Goal: Task Accomplishment & Management: Use online tool/utility

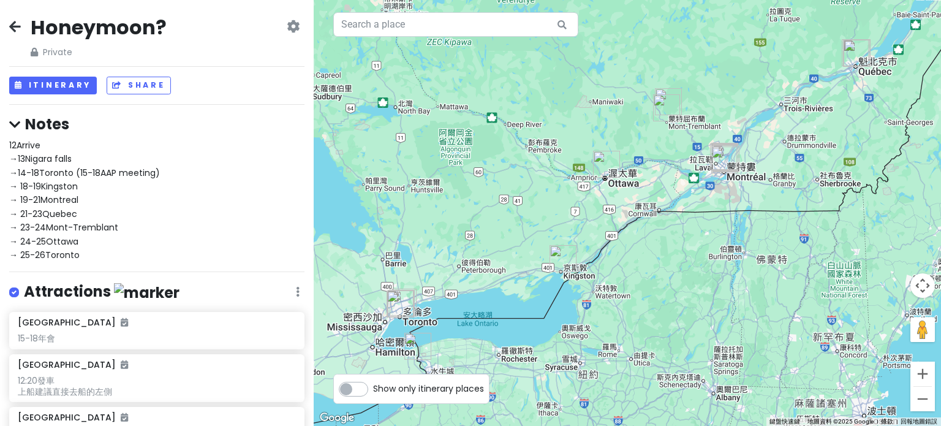
click at [51, 155] on span "12Arrive →13Nigara falls →14-18Toronto (15-18AAP meeting) → 18-19Kingston → 19-…" at bounding box center [84, 200] width 151 height 122
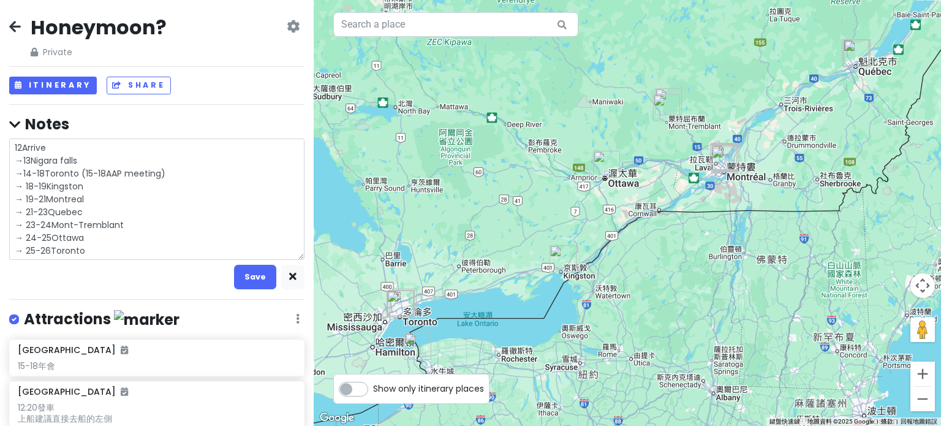
click at [82, 159] on textarea "12Arrive →13Nigara falls →14-18Toronto (15-18AAP meeting) → 18-19Kingston → 19-…" at bounding box center [156, 199] width 295 height 122
click at [48, 183] on textarea "12Arrive →13Nigara falls →14-18Toronto (15-18AAP meeting) → 18-19Kingston → 19-…" at bounding box center [156, 199] width 295 height 122
type textarea "x"
type textarea "12Arrive →13Nigara falls →14-18Toronto (15-18AAP meeting) → 18-19Kingston → 19-…"
type textarea "x"
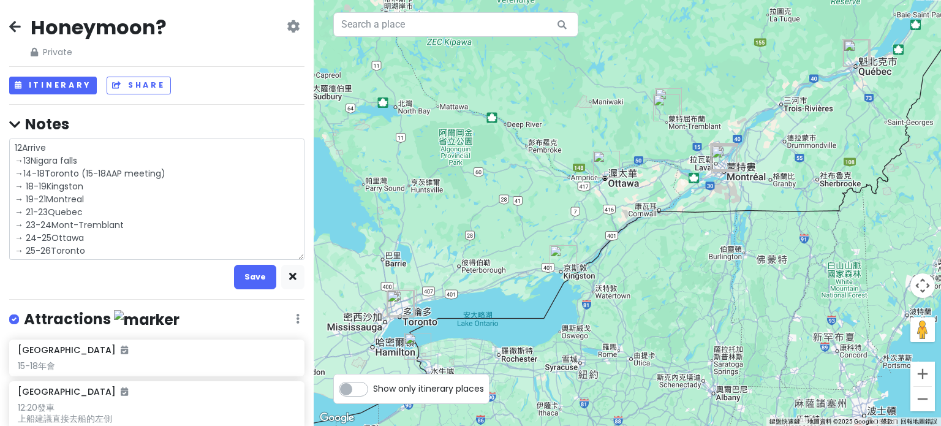
type textarea "12Arrive →13Nigara falls →14-18Toronto (15-18AAP meeting) → 18-19tKingston → 19…"
type textarea "x"
type textarea "12Arrive →13Nigara falls →14-18Toronto (15-18AAP meeting) → 18-19toKingston → 1…"
type textarea "x"
type textarea "12Arrive →13Nigara falls →14-18Toronto (15-18AAP meeting) → 18-19tonKingston → …"
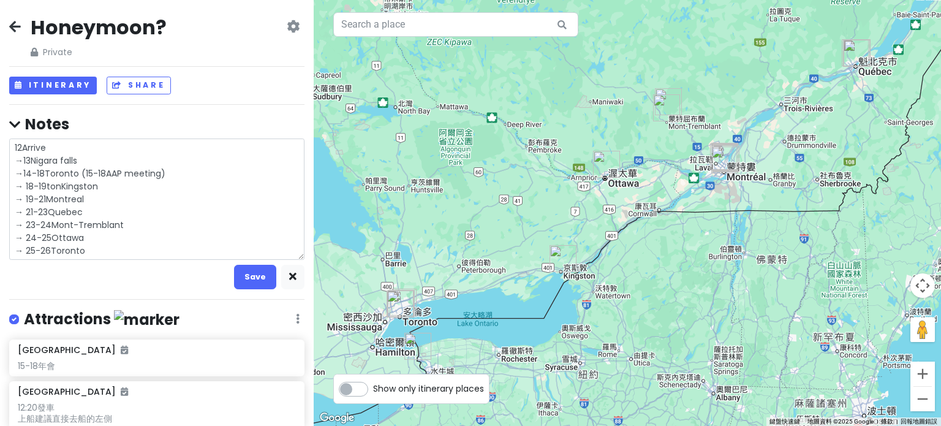
type textarea "x"
type textarea "12Arrive →13Nigara falls →14-18Toronto (15-18AAP meeting) → 18-19toKingston → 1…"
type textarea "x"
type textarea "12Arrive →13Nigara falls →14-18Toronto (15-18AAP meeting) → 18-19tKingston → 19…"
type textarea "x"
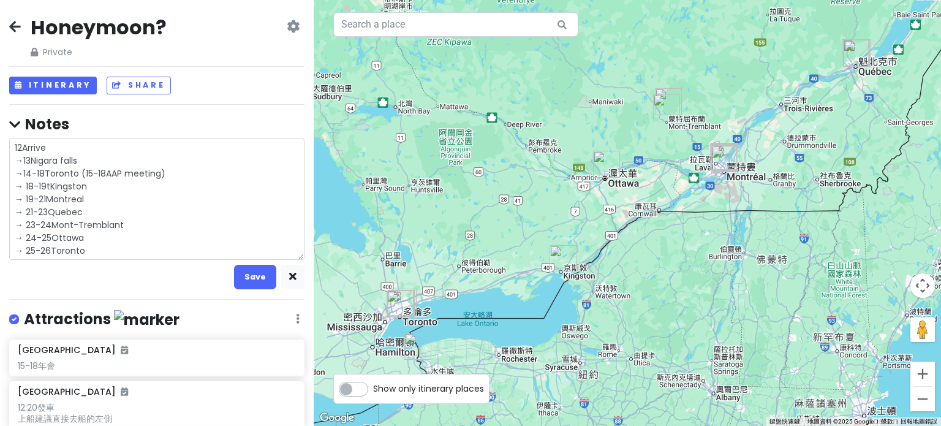
type textarea "12Arrive →13Nigara falls →14-18Toronto (15-18AAP meeting) → 18-19Kingston → 19-…"
type textarea "x"
type textarea "12Arrive →13Nigara falls →14-18Toronto (15-18AAP meeting) → 18-19TKingston → 19…"
type textarea "x"
type textarea "12Arrive →13Nigara falls →14-18Toronto (15-18AAP meeting) → 18-19TOKingston → 1…"
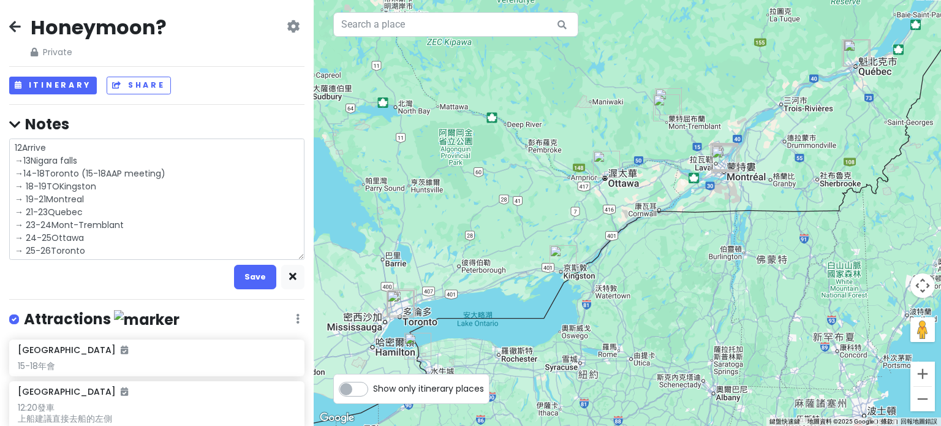
type textarea "x"
type textarea "12Arrive →13Nigara falls →14-18Toronto (15-18AAP meeting) → 18-19TKingston → 19…"
type textarea "x"
type textarea "12Arrive →13Nigara falls →14-18Toronto (15-18AAP meeting) → 18-19TKingston → 19…"
type textarea "x"
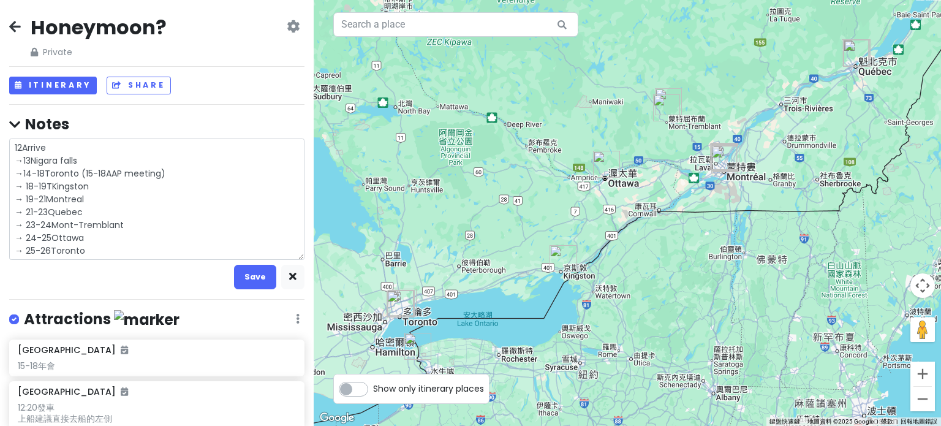
type textarea "12Arrive →13Nigara falls →14-18Toronto (15-18AAP meeting) → 18-19ToKingston → 1…"
type textarea "x"
type textarea "12Arrive →13Nigara falls →14-18Toronto (15-18AAP meeting) → 18-19TorKingston → …"
type textarea "x"
type textarea "12Arrive →13Nigara falls →14-18Toronto (15-18AAP meeting) → 18-19ToroKingston →…"
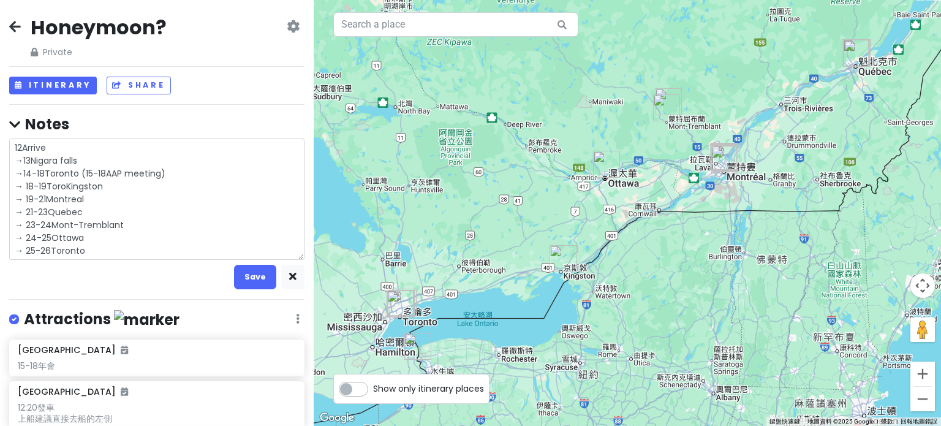
type textarea "x"
type textarea "12Arrive →13Nigara falls →14-18Toronto (15-18AAP meeting) → 18-19ToronKingston …"
type textarea "x"
type textarea "12Arrive →13Nigara falls →14-18Toronto (15-18AAP meeting) → 18-19TorontKingston…"
type textarea "x"
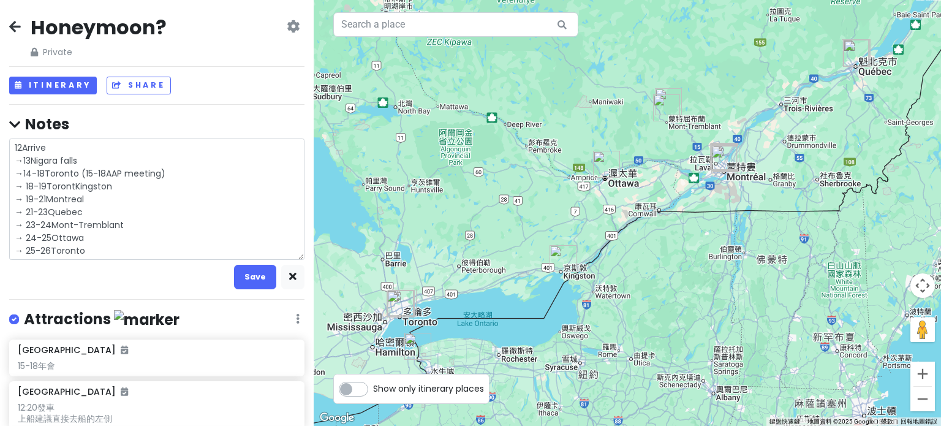
type textarea "12Arrive →13Nigara falls →14-18Toronto (15-18AAP meeting) → 18-19TorontoKingsto…"
type textarea "x"
type textarea "12Arrive →13Nigara falls →14-18Toronto (15-18AAP meeting) → 18-19Toronto Kingst…"
type textarea "x"
type textarea "12Arrive →13Nigara falls →14-18Toronto (15-18AAP meeting) → 18-19TorontoKingsto…"
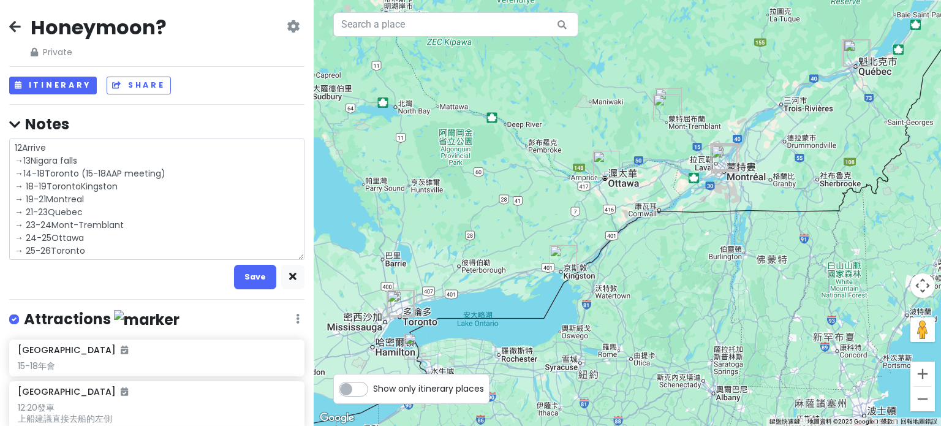
type textarea "x"
type textarea "12Arrive →13Nigara falls →14-18Toronto (15-18AAP meeting) → 18-19Toronto>[GEOGR…"
click at [45, 200] on textarea "12Arrive →13Nigara falls →14-18Toronto (15-18AAP meeting) → 18-19Toronto>[GEOGR…" at bounding box center [156, 199] width 295 height 122
type textarea "x"
type textarea "12Arrive →13Nigara falls →14-18Toronto (15-18AAP meeting) → 18-19Toronto>[GEOGR…"
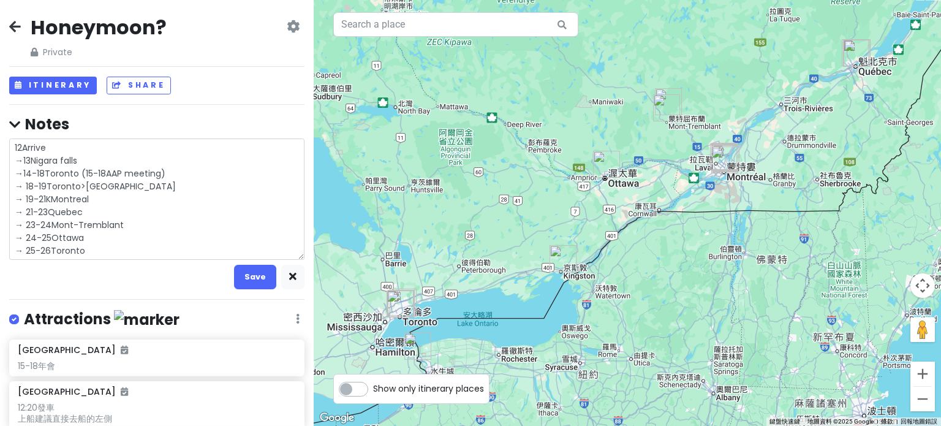
type textarea "x"
type textarea "12Arrive →13Nigara falls →14-18Toronto (15-18AAP meeting) → 18-19Toronto>[GEOGR…"
type textarea "x"
type textarea "12Arrive →13Nigara falls →14-18Toronto (15-18AAP meeting) → 18-19Toronto>[GEOGR…"
type textarea "x"
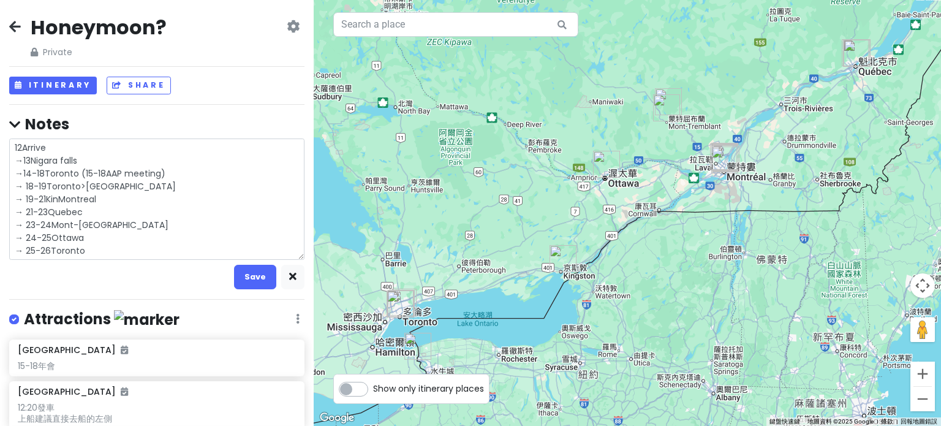
type textarea "12Arrive →13Nigara falls →14-18Toronto (15-18AAP meeting) → 18-19Toronto>[GEOGR…"
click at [30, 161] on textarea "12Arrive →13Nigara falls →14-18Toronto (15-18AAP meeting) → 18-19Toronto>[GEOGR…" at bounding box center [156, 199] width 295 height 122
type textarea "x"
type textarea "12Arrive →13 [GEOGRAPHIC_DATA] →14-18Toronto (15-18AAP meeting) → 18-19Toronto>…"
type textarea "x"
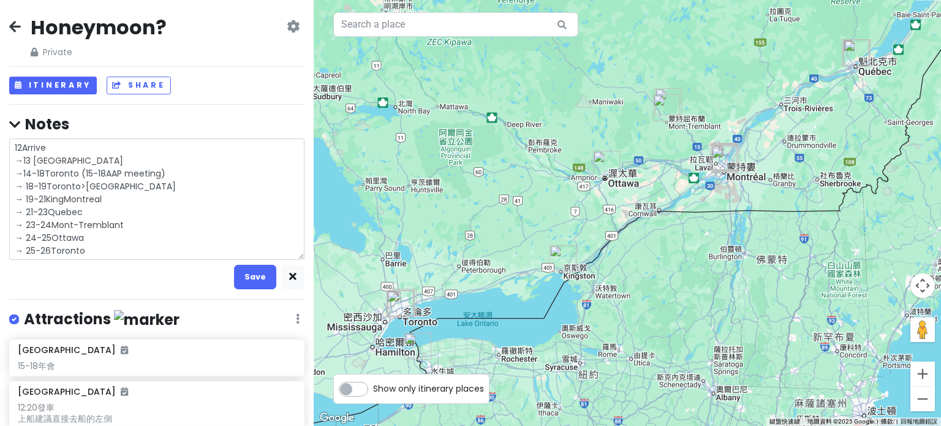
type textarea "12Arrive →13 [GEOGRAPHIC_DATA] →14-18 [GEOGRAPHIC_DATA] (15-18AAP meeting) → 18…"
type textarea "x"
type textarea "12Arrive →13 [GEOGRAPHIC_DATA] →14-18 [GEOGRAPHIC_DATA] (15-18AAP meeting) → 18…"
type textarea "x"
type textarea "12Arrive →13 [GEOGRAPHIC_DATA] →14-18 [GEOGRAPHIC_DATA] (15-18AAP meeting) → 18…"
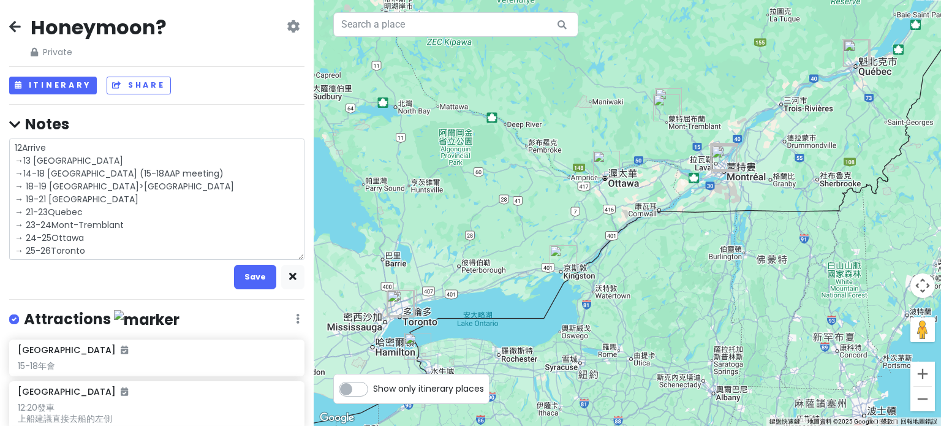
type textarea "x"
type textarea "12Arrive →13 [GEOGRAPHIC_DATA] →14-18 [GEOGRAPHIC_DATA] (15-18AAP meeting) → 18…"
type textarea "x"
type textarea "12Arrive →13 [GEOGRAPHIC_DATA] →14-18 [GEOGRAPHIC_DATA] (15-18AAP meeting) → 18…"
type textarea "x"
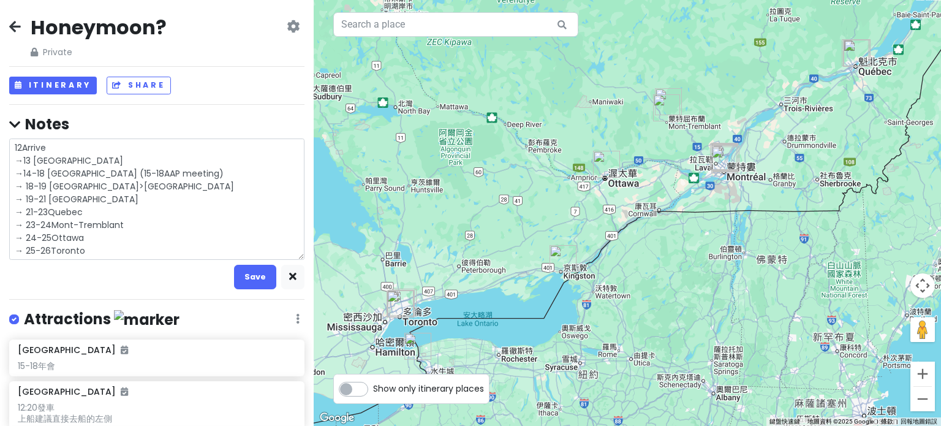
type textarea "12Arrive →13 [GEOGRAPHIC_DATA] →14-18 [GEOGRAPHIC_DATA] (15-18AAP meeting) → 18…"
type textarea "x"
type textarea "12Arrive →13 [GEOGRAPHIC_DATA] →14-18 [GEOGRAPHIC_DATA] (15-18AAP meeting) → 18…"
type textarea "x"
type textarea "12Arrive →13 [GEOGRAPHIC_DATA] →14-18 [GEOGRAPHIC_DATA] (15-18AAP meeting) → 18…"
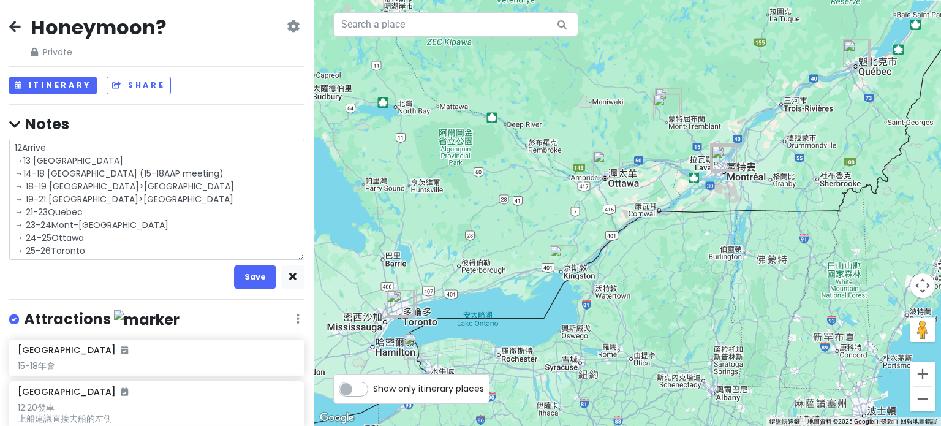
type textarea "x"
type textarea "12Arrive →13 [GEOGRAPHIC_DATA] →14-18 [GEOGRAPHIC_DATA] (15-18AAP meeting) → 18…"
type textarea "x"
type textarea "12Arrive →13 [GEOGRAPHIC_DATA] →14-18 [GEOGRAPHIC_DATA] (15-18AAP meeting) → 18…"
type textarea "x"
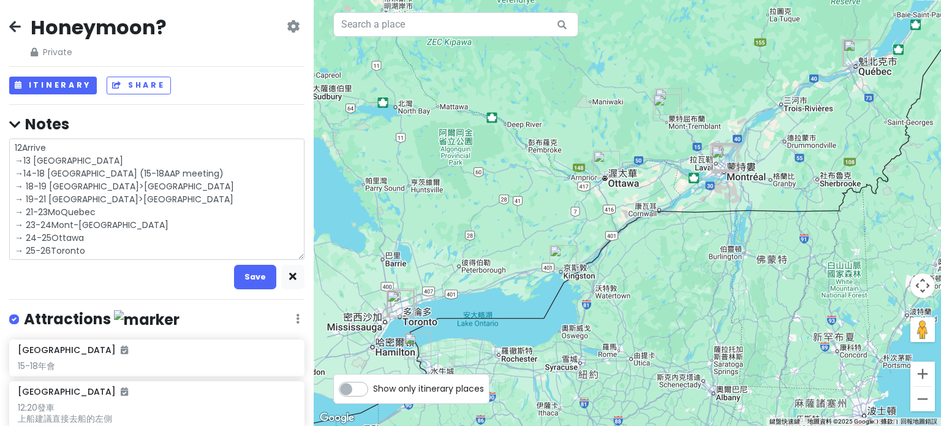
type textarea "12Arrive →13 [GEOGRAPHIC_DATA] →14-18 [GEOGRAPHIC_DATA] (15-18AAP meeting) → 18…"
type textarea "x"
type textarea "12Arrive →13 [GEOGRAPHIC_DATA] →14-18 [GEOGRAPHIC_DATA] (15-18AAP meeting) → 18…"
type textarea "x"
type textarea "12Arrive →13 [GEOGRAPHIC_DATA] →14-18 [GEOGRAPHIC_DATA] (15-18AAP meeting) → 18…"
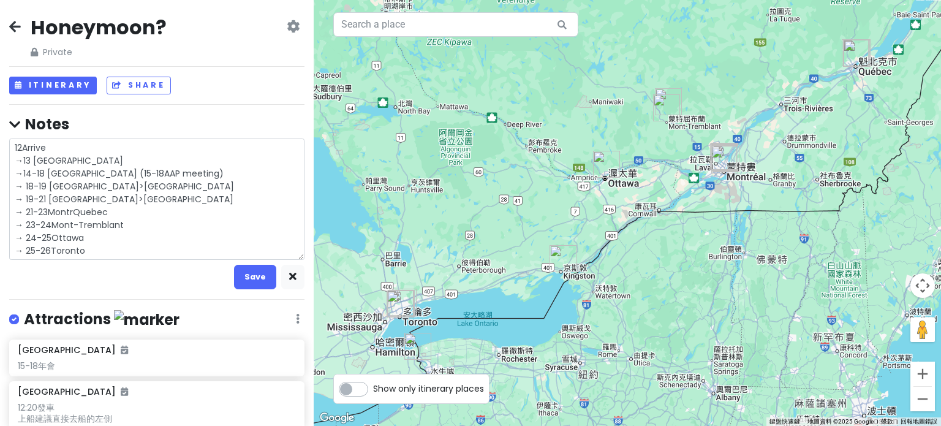
type textarea "x"
type textarea "12Arrive →13 [GEOGRAPHIC_DATA] →14-18 [GEOGRAPHIC_DATA] (15-18AAP meeting) → 18…"
type textarea "x"
type textarea "12Arrive →13 [GEOGRAPHIC_DATA] →14-18 [GEOGRAPHIC_DATA] (15-18AAP meeting) → 18…"
type textarea "x"
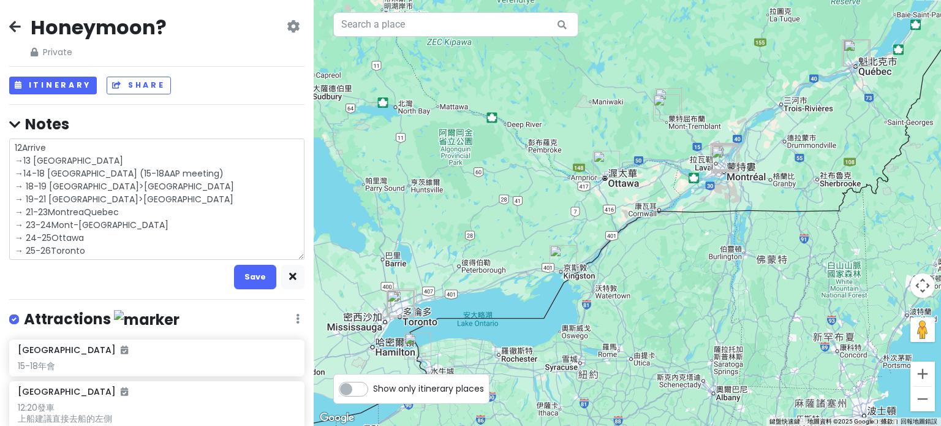
type textarea "12Arrive →13 [GEOGRAPHIC_DATA] →14-18 [GEOGRAPHIC_DATA] (15-18AAP meeting) → 18…"
type textarea "x"
type textarea "12Arrive →13 [GEOGRAPHIC_DATA] →14-18 [GEOGRAPHIC_DATA] (15-18AAP meeting) → 18…"
type textarea "x"
type textarea "12Arrive →13 [GEOGRAPHIC_DATA] →14-18 [GEOGRAPHIC_DATA] (15-18AAP meeting) → 18…"
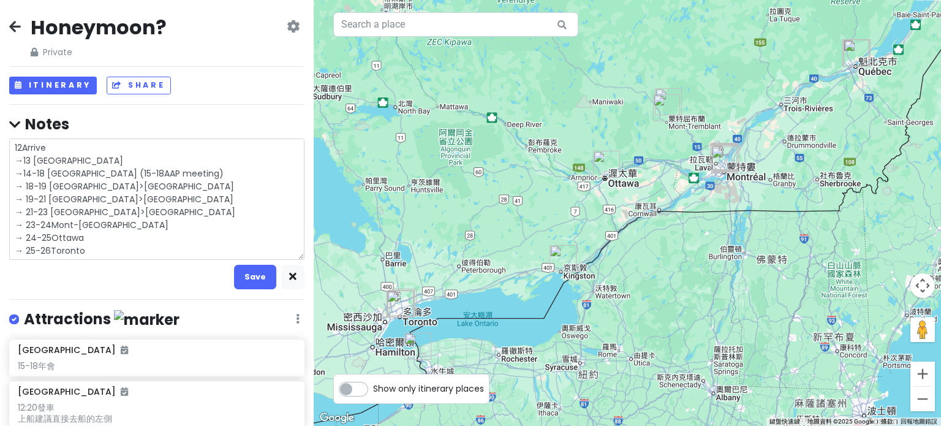
type textarea "x"
type textarea "12Arrive →13 [GEOGRAPHIC_DATA] →14-18 [GEOGRAPHIC_DATA] (15-18AAP meeting) → 18…"
type textarea "x"
type textarea "12Arrive →13 [GEOGRAPHIC_DATA] →14-18 [GEOGRAPHIC_DATA] (15-18AAP meeting) → 18…"
type textarea "x"
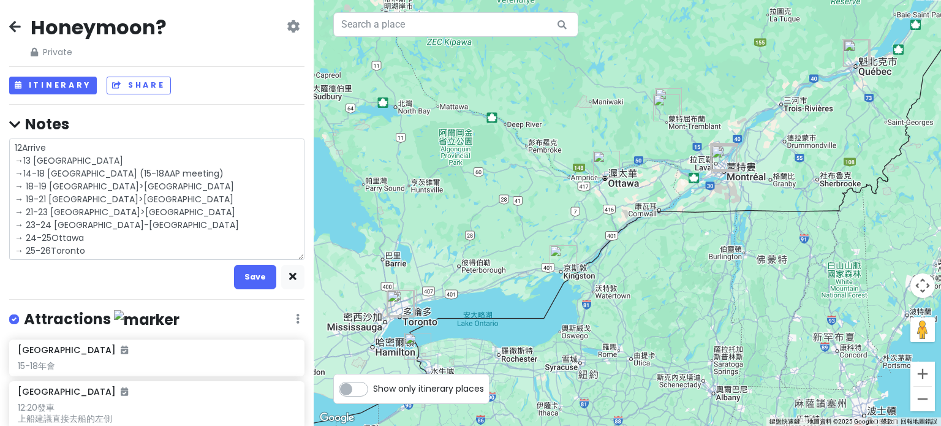
type textarea "12Arrive →13 [GEOGRAPHIC_DATA] →14-18 [GEOGRAPHIC_DATA] (15-18AAP meeting) → 18…"
type textarea "x"
type textarea "12Arrive →13 [GEOGRAPHIC_DATA] →14-18 [GEOGRAPHIC_DATA] (15-18AAP meeting) → 18…"
type textarea "x"
type textarea "12Arrive →13 [GEOGRAPHIC_DATA] →14-18 [GEOGRAPHIC_DATA] (15-18AAP meeting) → 18…"
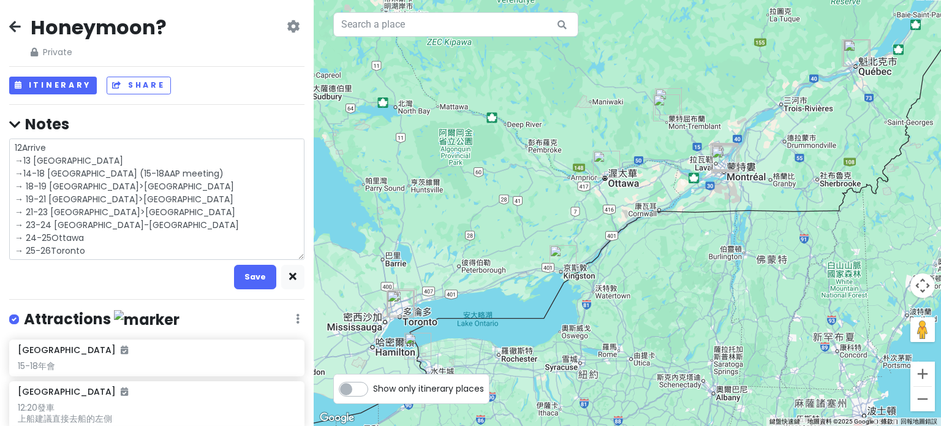
type textarea "x"
type textarea "12Arrive →13 [GEOGRAPHIC_DATA] →14-18 [GEOGRAPHIC_DATA] (15-18AAP meeting) → 18…"
type textarea "x"
type textarea "12Arrive →13 [GEOGRAPHIC_DATA] →14-18 [GEOGRAPHIC_DATA] (15-18AAP meeting) → 18…"
type textarea "x"
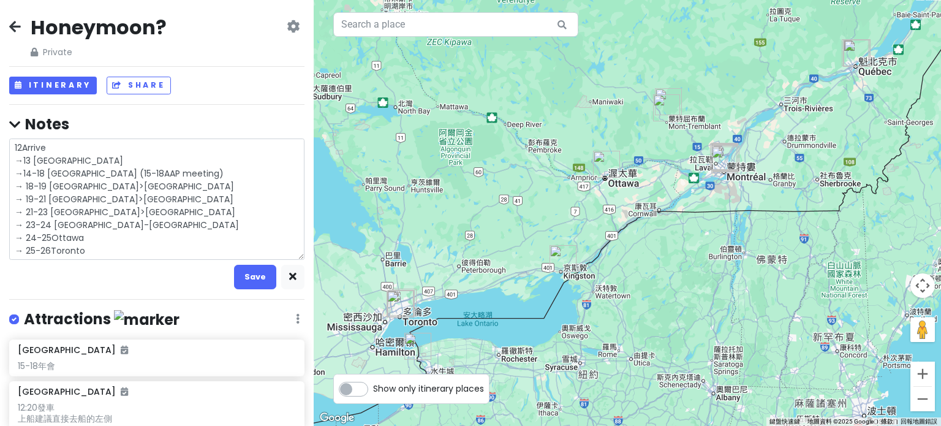
type textarea "12Arrive →13 [GEOGRAPHIC_DATA] →14-18 [GEOGRAPHIC_DATA] (15-18AAP meeting) → 18…"
type textarea "x"
type textarea "12Arrive →13 [GEOGRAPHIC_DATA] →14-18 [GEOGRAPHIC_DATA] (15-18AAP meeting) → 18…"
type textarea "x"
type textarea "12Arrive →13 [GEOGRAPHIC_DATA] →14-18 [GEOGRAPHIC_DATA] (15-18AAP meeting) → 18…"
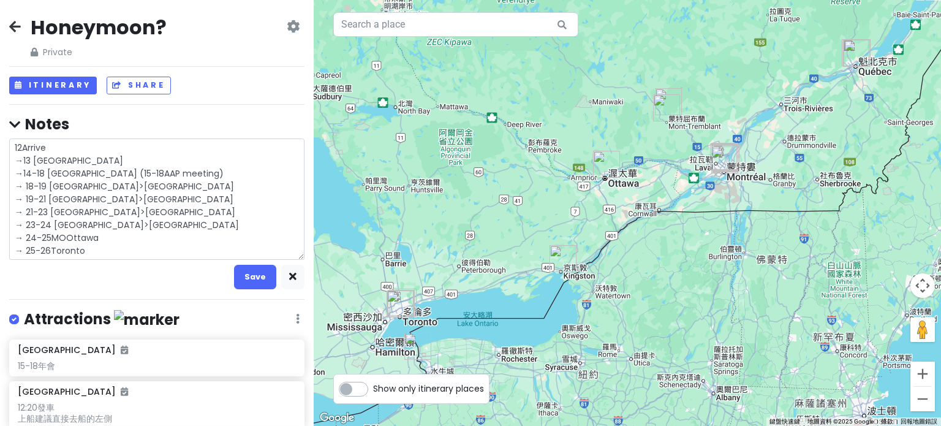
type textarea "x"
type textarea "12Arrive →13 [GEOGRAPHIC_DATA] →14-18 [GEOGRAPHIC_DATA] (15-18AAP meeting) → 18…"
type textarea "x"
type textarea "12Arrive →13 [GEOGRAPHIC_DATA] →14-18 [GEOGRAPHIC_DATA] (15-18AAP meeting) → 18…"
type textarea "x"
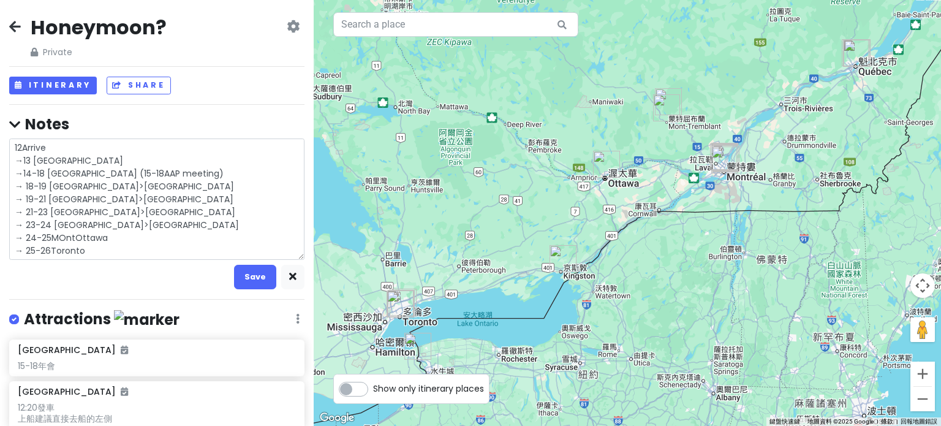
type textarea "12Arrive →13 [GEOGRAPHIC_DATA] →14-18 [GEOGRAPHIC_DATA] (15-18AAP meeting) → 18…"
type textarea "x"
type textarea "12Arrive →13 [GEOGRAPHIC_DATA] →14-18 [GEOGRAPHIC_DATA] (15-18AAP meeting) → 18…"
type textarea "x"
type textarea "12Arrive →13 [GEOGRAPHIC_DATA] →14-18 [GEOGRAPHIC_DATA] (15-18AAP meeting) → 18…"
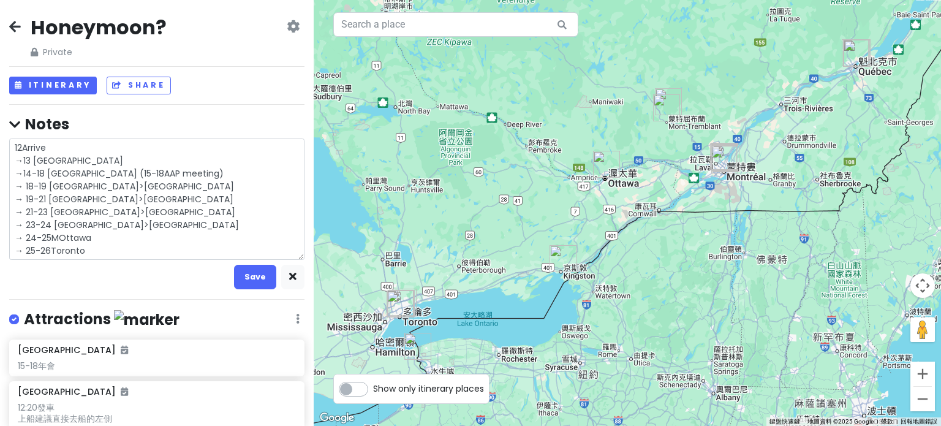
type textarea "x"
type textarea "12Arrive →13 [GEOGRAPHIC_DATA] →14-18 [GEOGRAPHIC_DATA] (15-18AAP meeting) → 18…"
type textarea "x"
type textarea "12Arrive →13 [GEOGRAPHIC_DATA] →14-18 [GEOGRAPHIC_DATA] (15-18AAP meeting) → 18…"
type textarea "x"
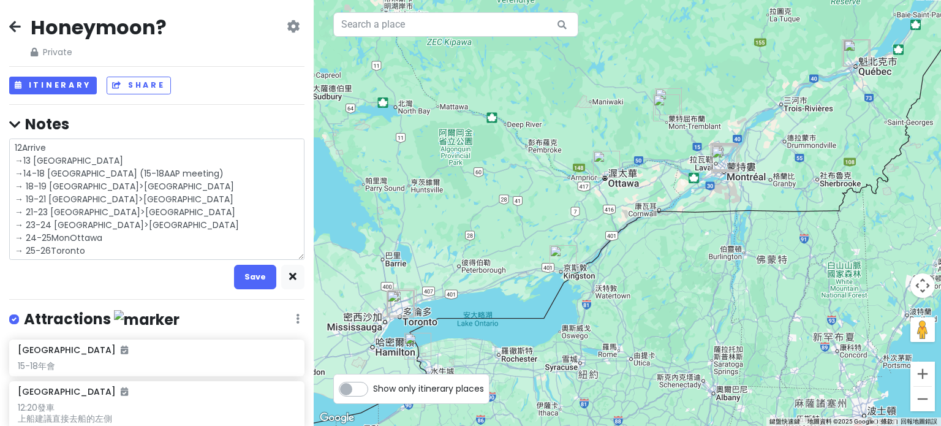
type textarea "12Arrive →13 [GEOGRAPHIC_DATA] →14-18 [GEOGRAPHIC_DATA] (15-18AAP meeting) → 18…"
type textarea "x"
type textarea "12Arrive →13 [GEOGRAPHIC_DATA] →14-18 [GEOGRAPHIC_DATA] (15-18AAP meeting) → 18…"
type textarea "x"
type textarea "12Arrive →13 [GEOGRAPHIC_DATA] →14-18 [GEOGRAPHIC_DATA] (15-18AAP meeting) → 18…"
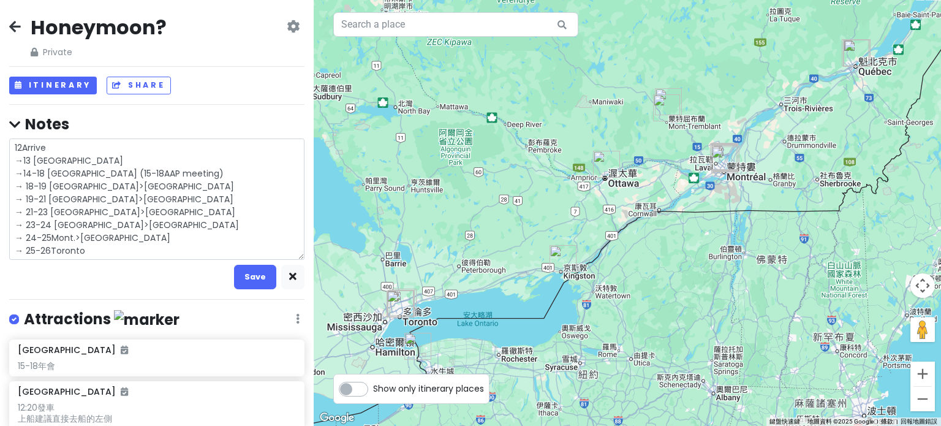
type textarea "x"
type textarea "12Arrive →13 [GEOGRAPHIC_DATA] →14-18 [GEOGRAPHIC_DATA] (15-18AAP meeting) → 18…"
type textarea "x"
type textarea "12Arrive →13 [GEOGRAPHIC_DATA] →14-18 [GEOGRAPHIC_DATA] (15-18AAP meeting) → 18…"
type textarea "x"
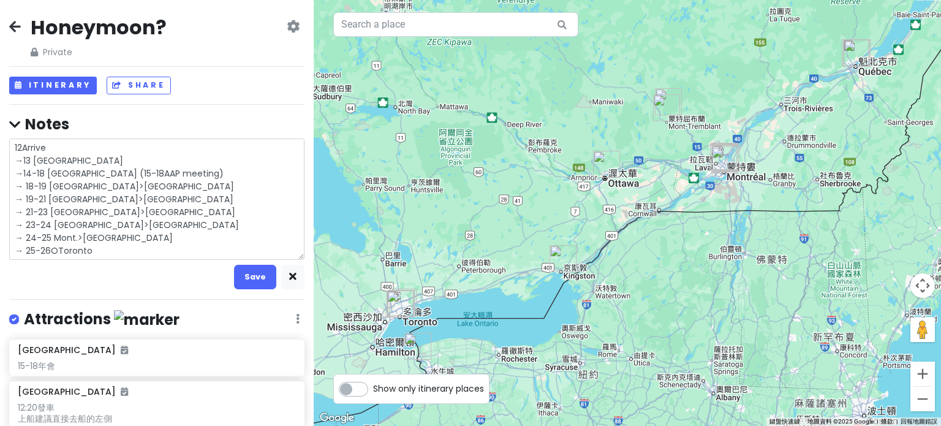
type textarea "12Arrive →13 [GEOGRAPHIC_DATA] →14-18 [GEOGRAPHIC_DATA] (15-18AAP meeting) → 18…"
type textarea "x"
type textarea "12Arrive →13 [GEOGRAPHIC_DATA] →14-18 [GEOGRAPHIC_DATA] (15-18AAP meeting) → 18…"
type textarea "x"
type textarea "12Arrive →13 [GEOGRAPHIC_DATA] →14-18 [GEOGRAPHIC_DATA] (15-18AAP meeting) → 18…"
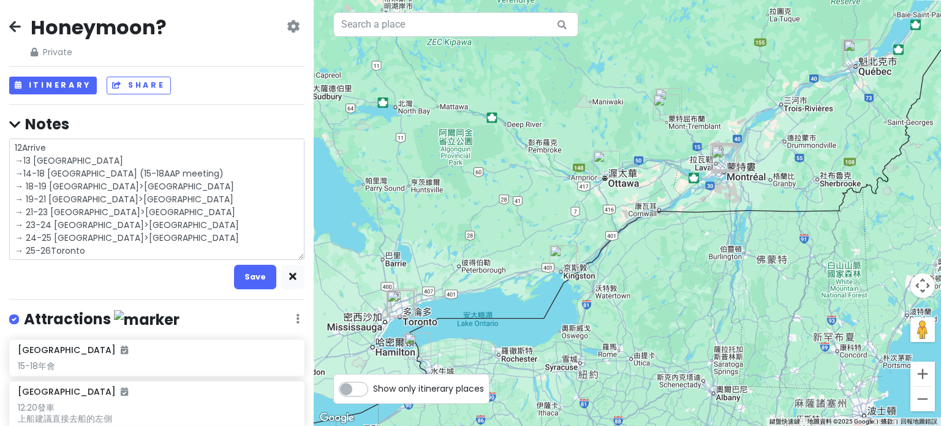
type textarea "x"
type textarea "12Arrive →13 [GEOGRAPHIC_DATA] →14-18 [GEOGRAPHIC_DATA] (15-18AAP meeting) → 18…"
type textarea "x"
type textarea "12Arrive →13 [GEOGRAPHIC_DATA] →14-18 [GEOGRAPHIC_DATA] (15-18AAP meeting) → 18…"
type textarea "x"
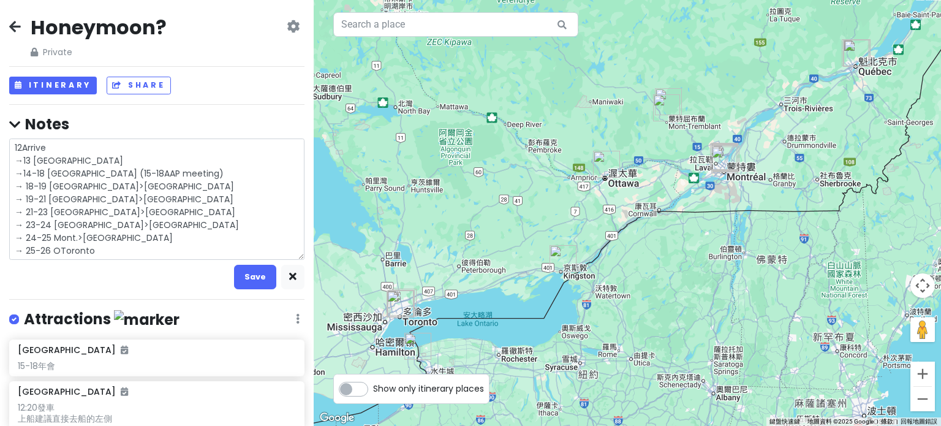
type textarea "12Arrive →13 [GEOGRAPHIC_DATA] →14-18 [GEOGRAPHIC_DATA] (15-18AAP meeting) → 18…"
type textarea "x"
type textarea "12Arrive →13 [GEOGRAPHIC_DATA] →14-18 [GEOGRAPHIC_DATA] (15-18AAP meeting) → 18…"
type textarea "x"
type textarea "12Arrive →13 [GEOGRAPHIC_DATA] →14-18 [GEOGRAPHIC_DATA] (15-18AAP meeting) → 18…"
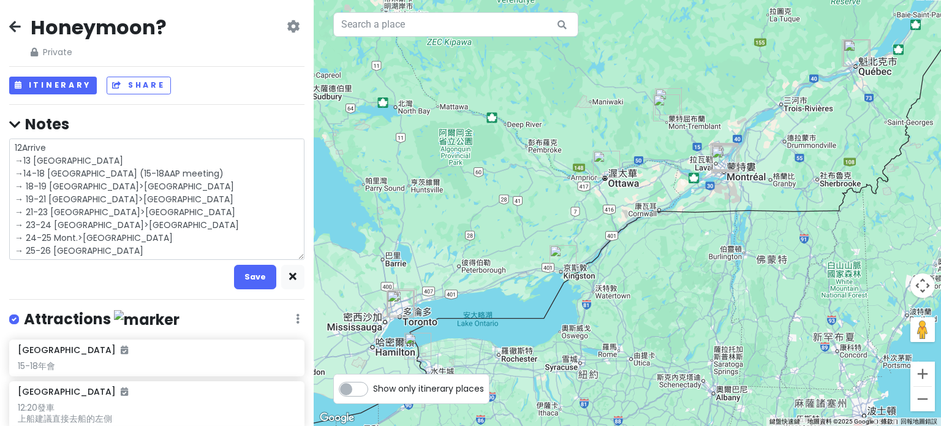
type textarea "x"
type textarea "12Arrive →13 [GEOGRAPHIC_DATA] →14-18 [GEOGRAPHIC_DATA] (15-18AAP meeting) → 18…"
type textarea "x"
type textarea "12Arrive →13 [GEOGRAPHIC_DATA] →14-18 [GEOGRAPHIC_DATA] (15-18AAP meeting) → 18…"
type textarea "x"
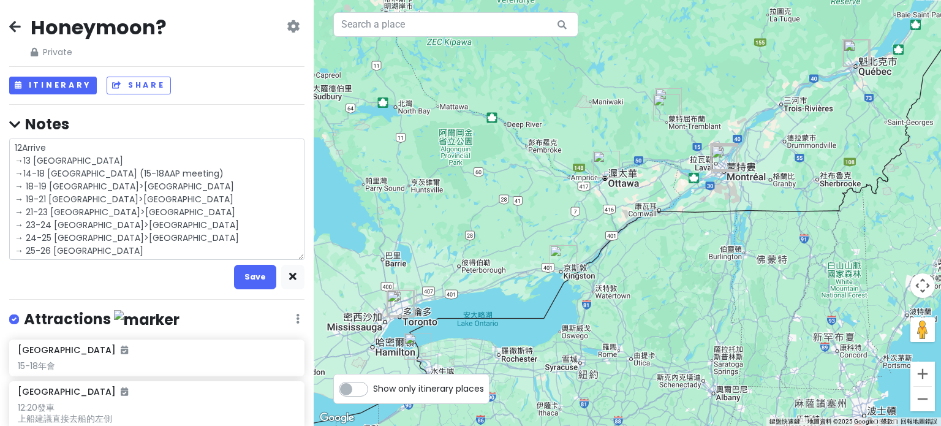
type textarea "12Arrive →13 [GEOGRAPHIC_DATA] →14-18 [GEOGRAPHIC_DATA] (15-18AAP meeting) → 18…"
